Goal: Transaction & Acquisition: Purchase product/service

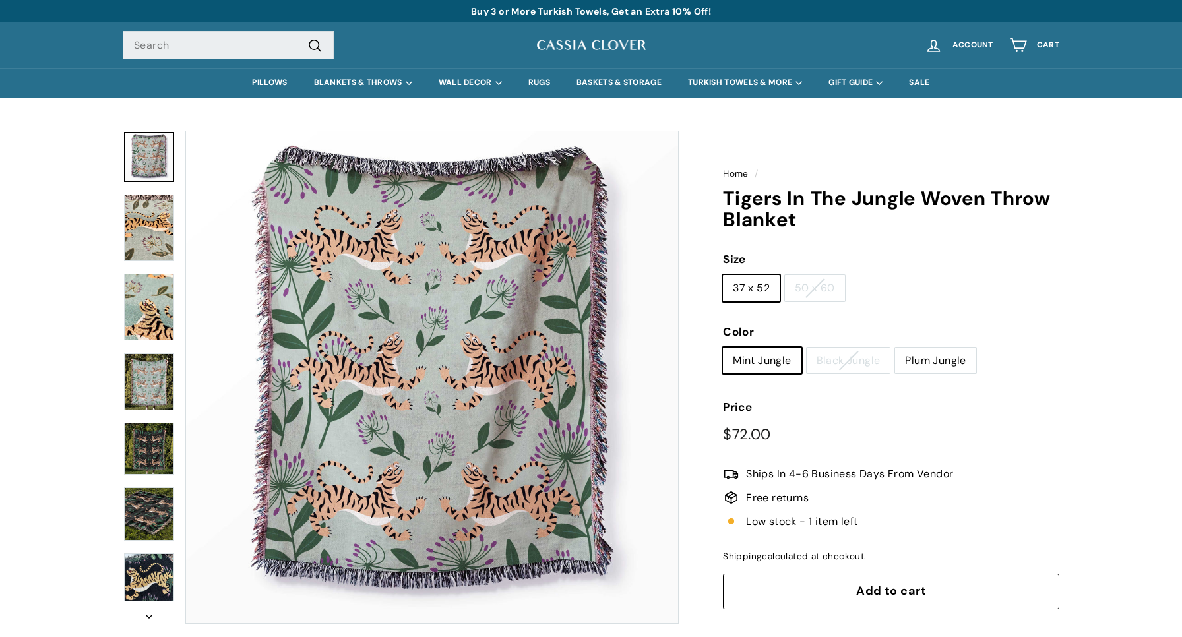
click at [156, 402] on img at bounding box center [149, 381] width 50 height 57
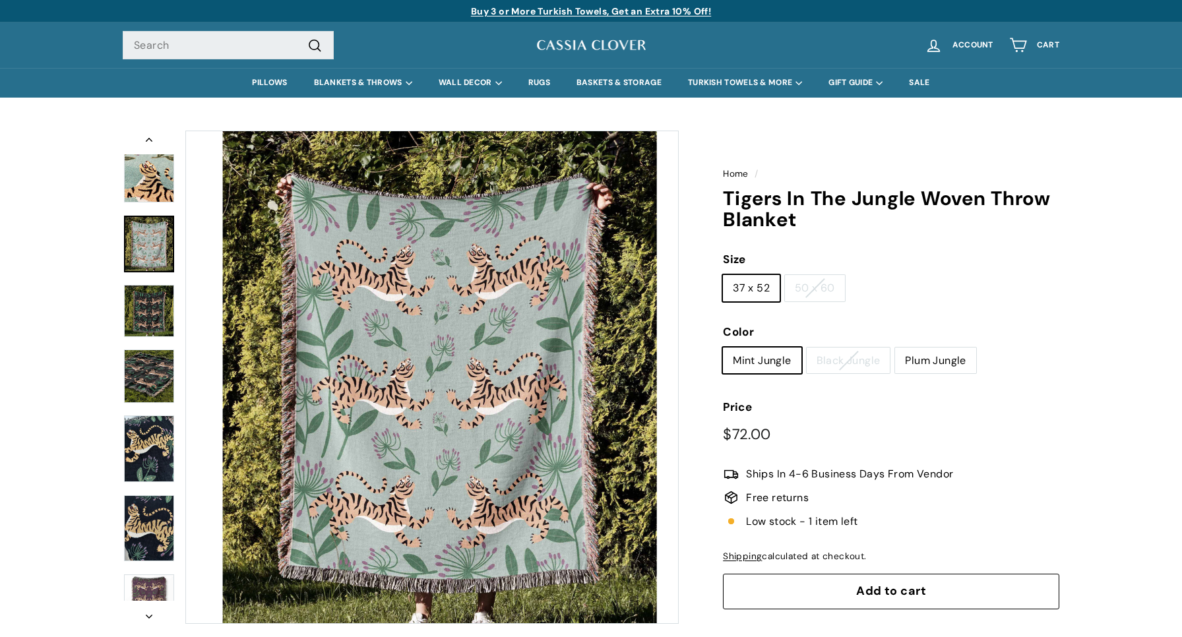
scroll to position [140, 0]
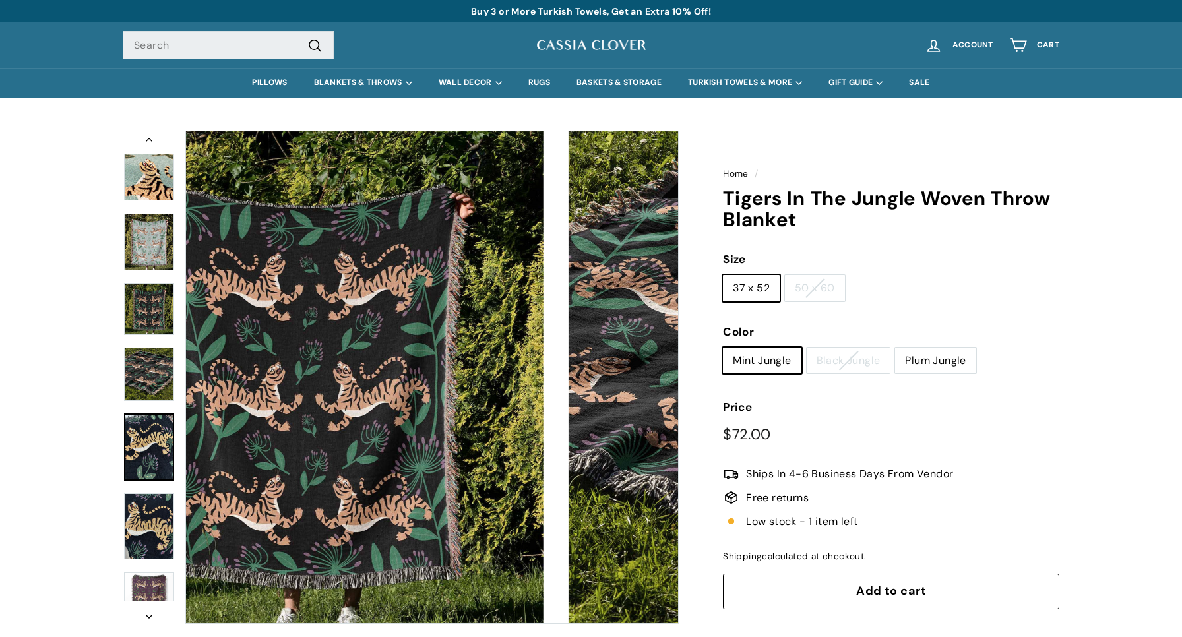
click at [158, 447] on img at bounding box center [149, 446] width 50 height 67
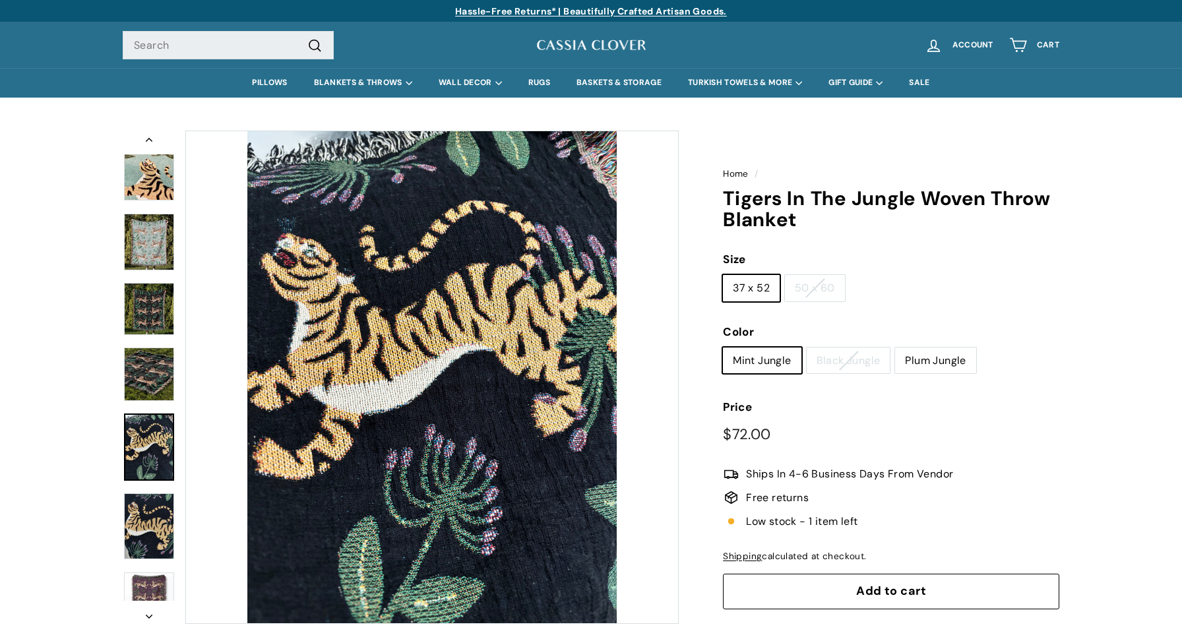
click at [161, 523] on img at bounding box center [149, 526] width 50 height 67
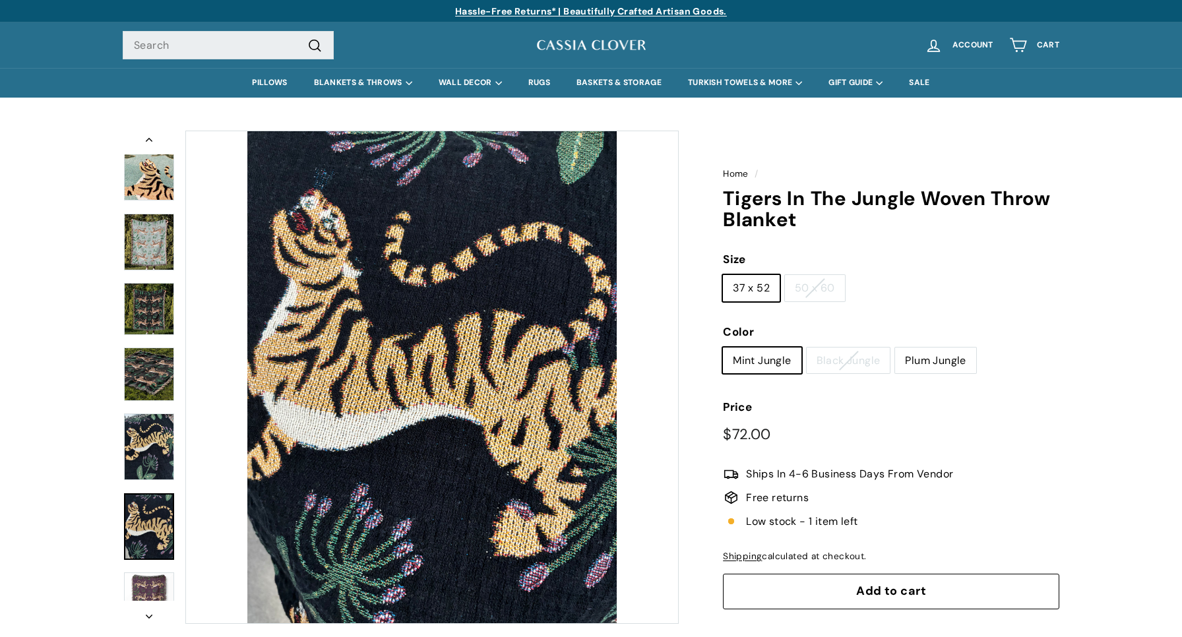
click at [155, 579] on img at bounding box center [149, 597] width 50 height 50
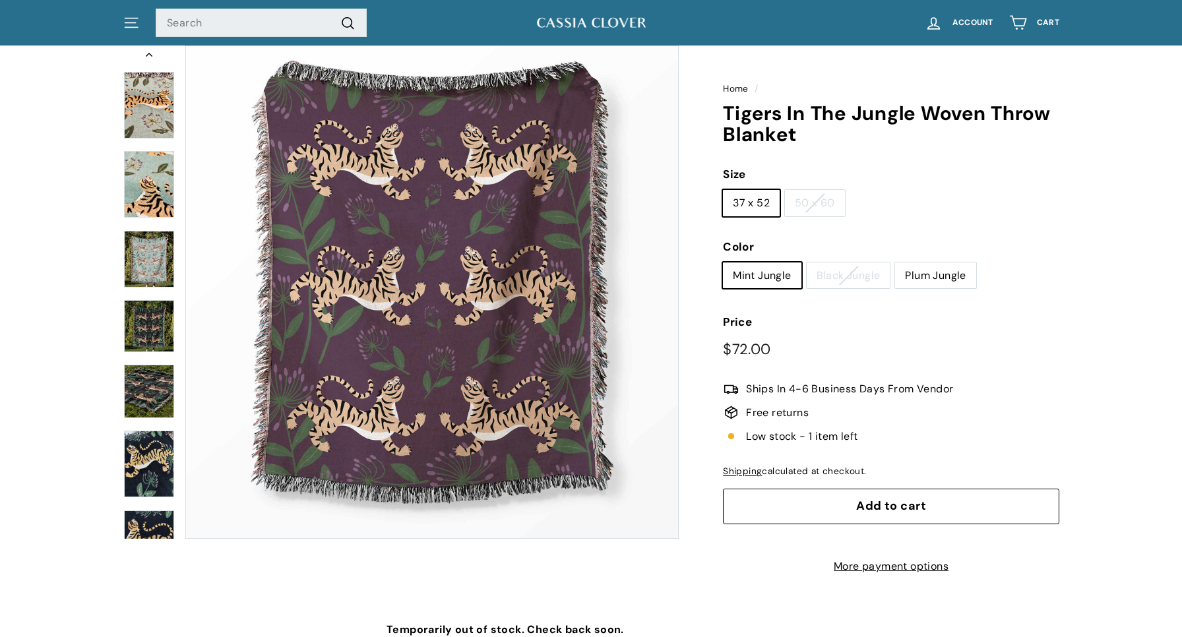
scroll to position [37, 0]
click at [929, 270] on label "Plum Jungle" at bounding box center [935, 275] width 80 height 26
click at [895, 262] on input "Plum Jungle" at bounding box center [894, 262] width 1 height 1
radio input "true"
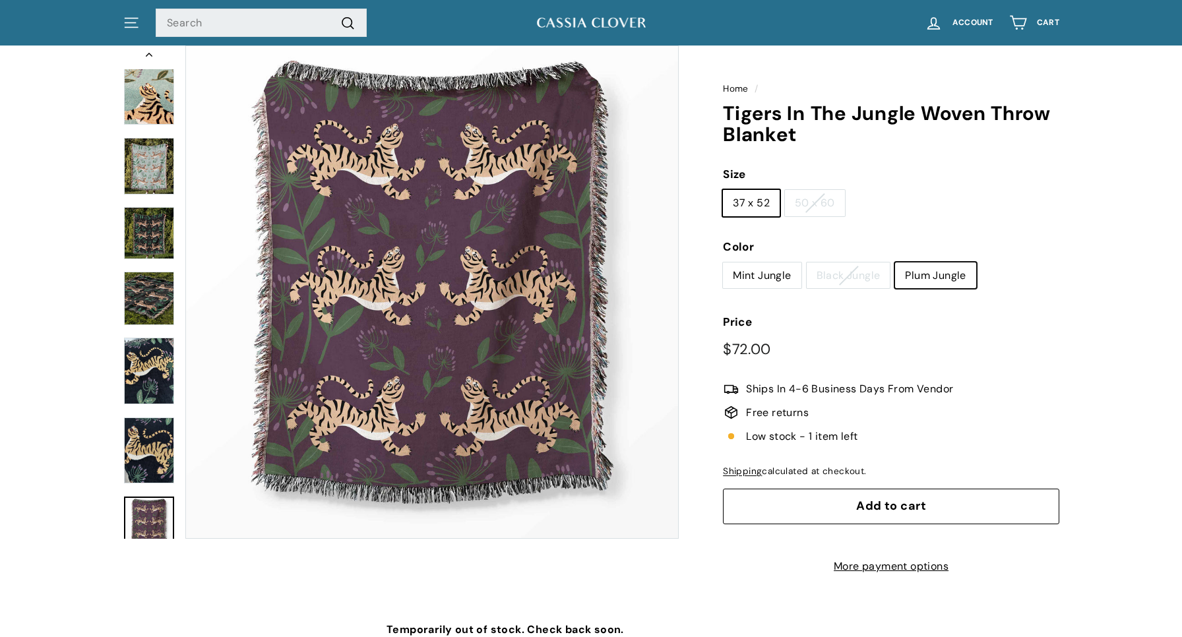
scroll to position [140, 0]
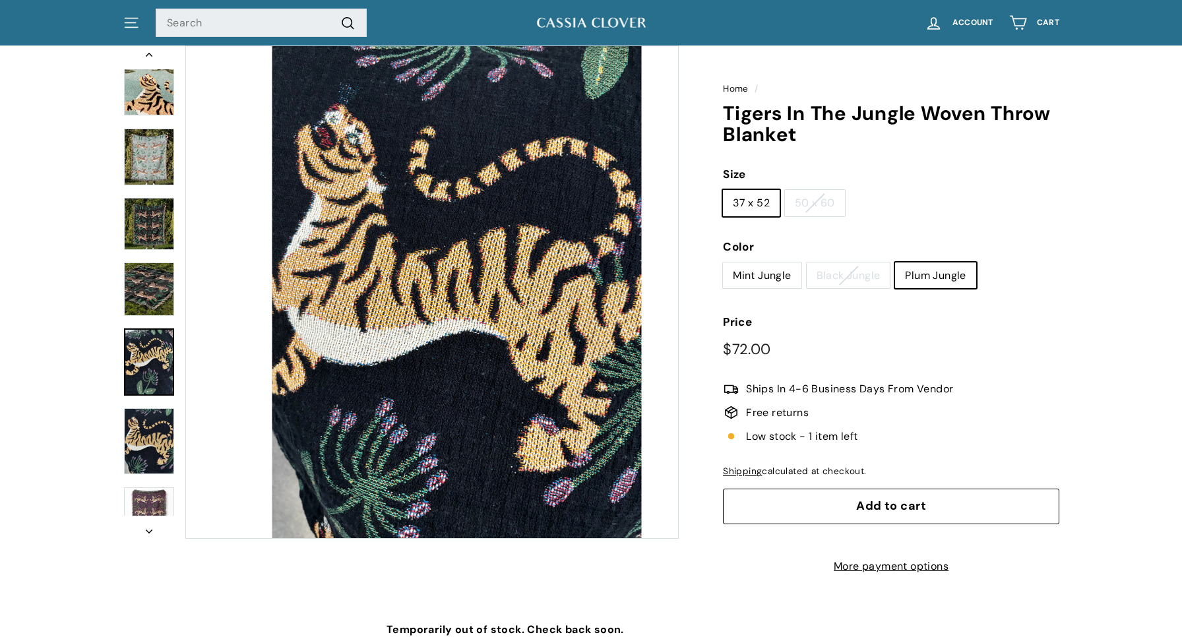
click at [148, 377] on img at bounding box center [149, 361] width 50 height 67
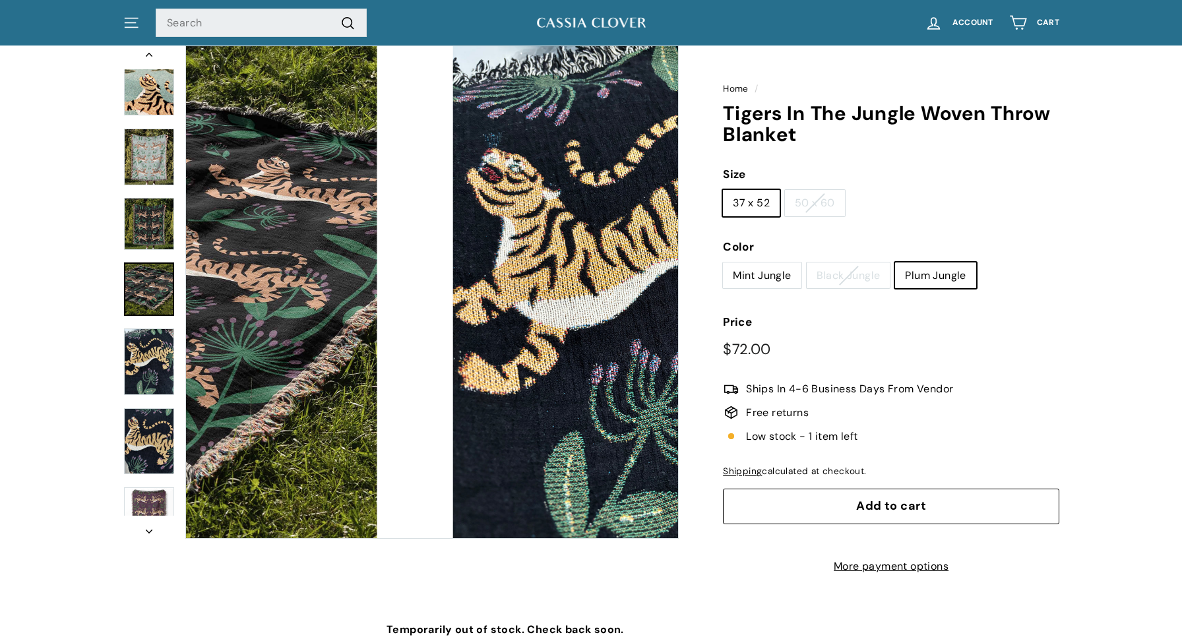
click at [159, 306] on img at bounding box center [149, 288] width 50 height 53
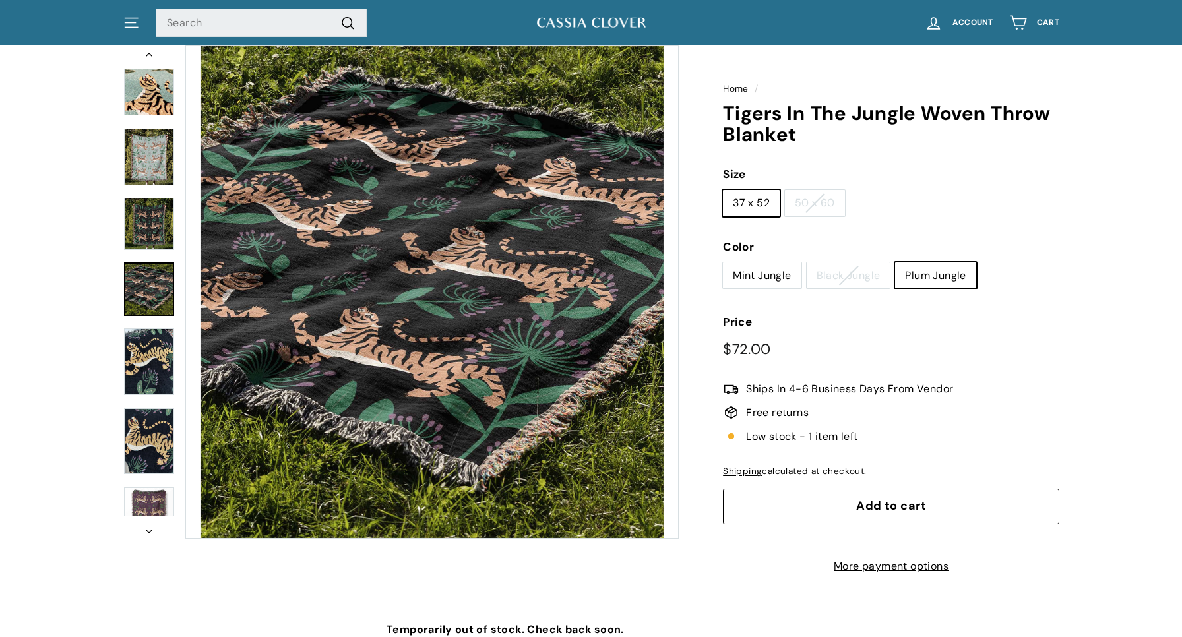
click at [155, 241] on img at bounding box center [149, 224] width 50 height 52
